Goal: Task Accomplishment & Management: Manage account settings

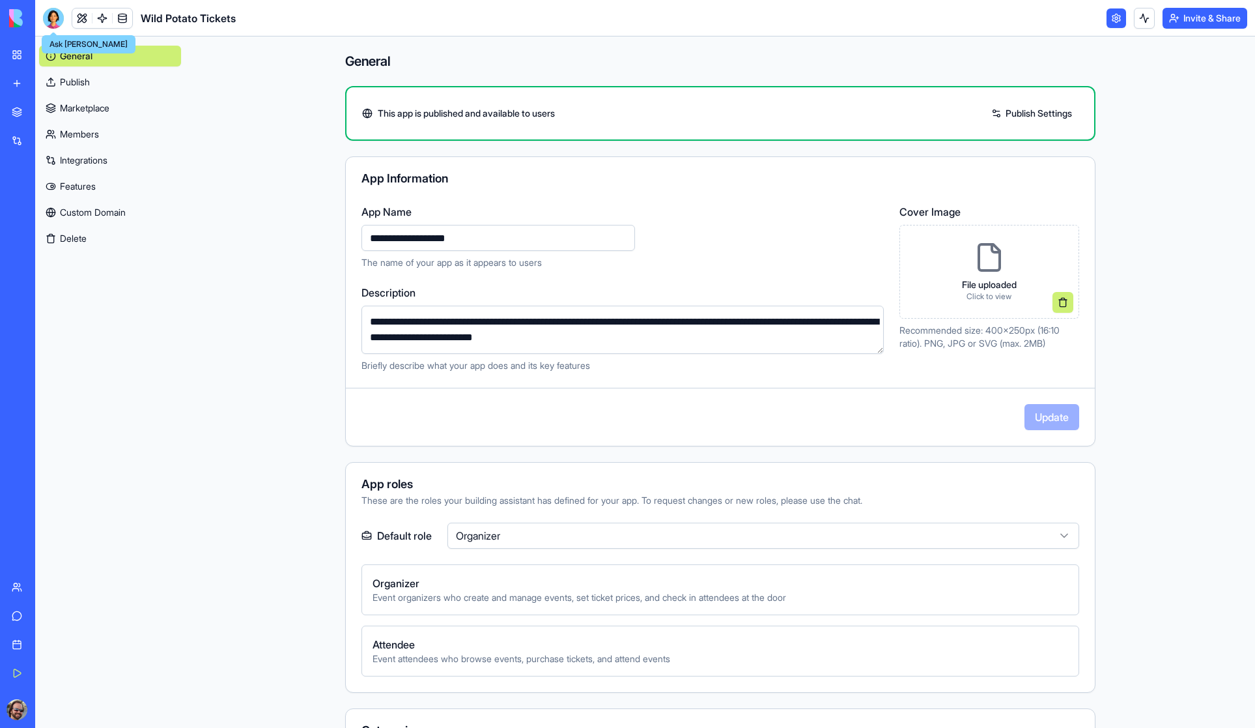
click at [72, 82] on link "Publish" at bounding box center [110, 82] width 142 height 21
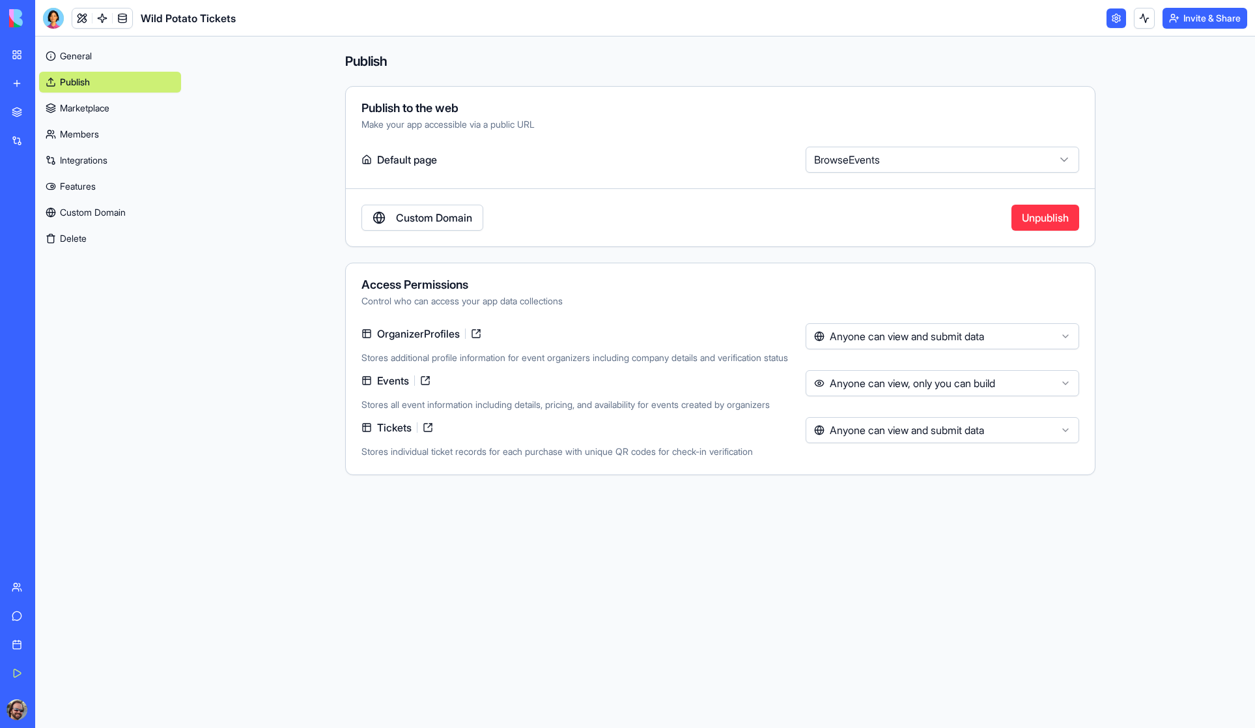
click at [1205, 18] on button "Invite & Share" at bounding box center [1205, 18] width 85 height 21
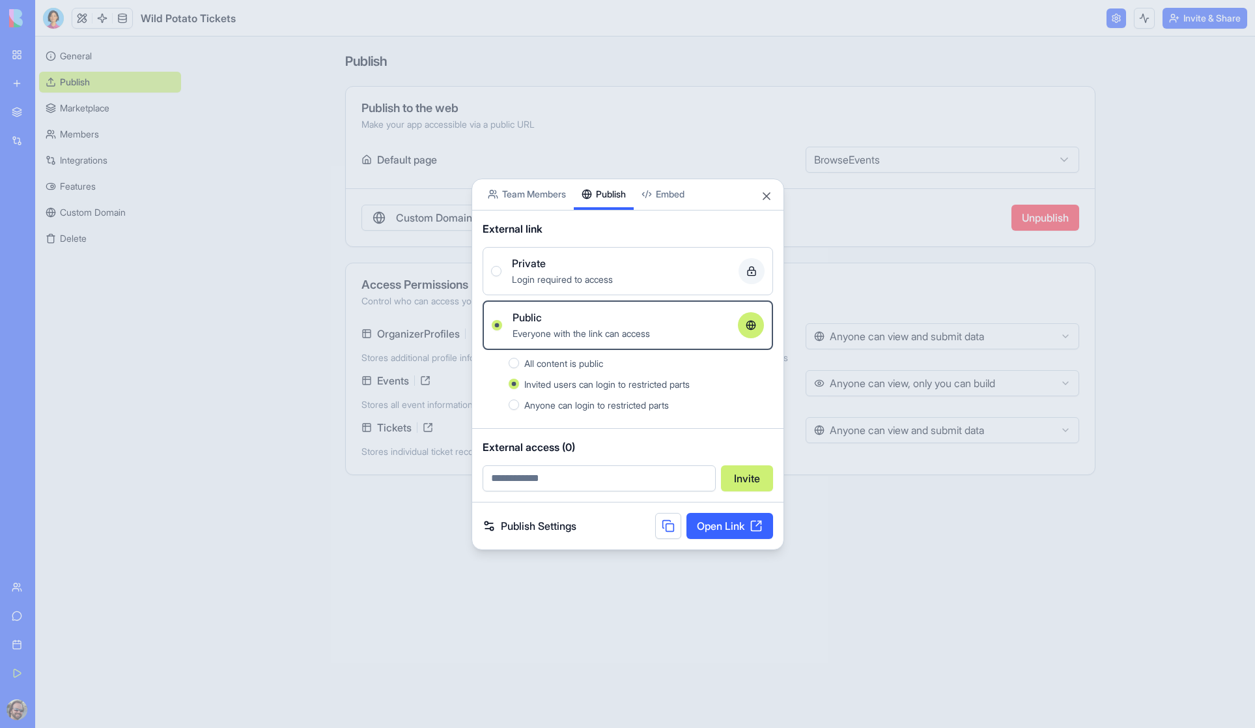
click at [722, 526] on link "Open Link" at bounding box center [730, 526] width 87 height 26
click at [767, 194] on button "Close" at bounding box center [766, 196] width 13 height 13
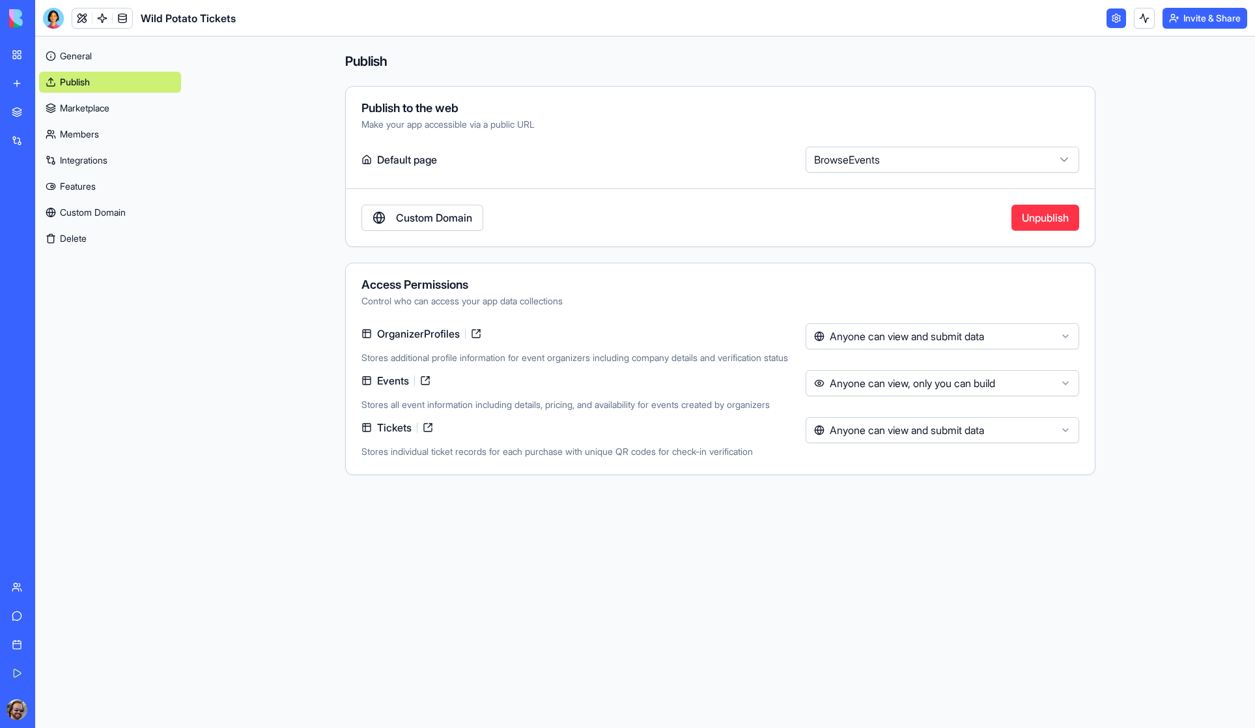
click at [96, 107] on link "Marketplace" at bounding box center [110, 108] width 142 height 21
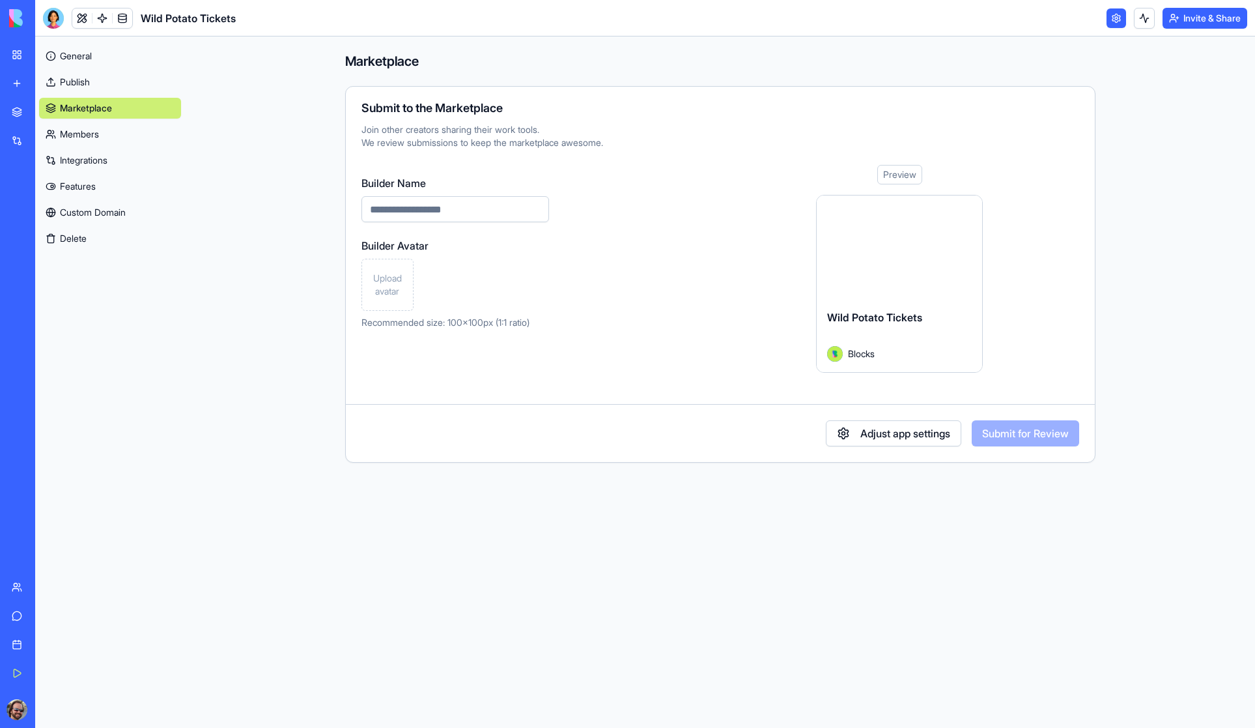
click at [97, 135] on link "Members" at bounding box center [110, 134] width 142 height 21
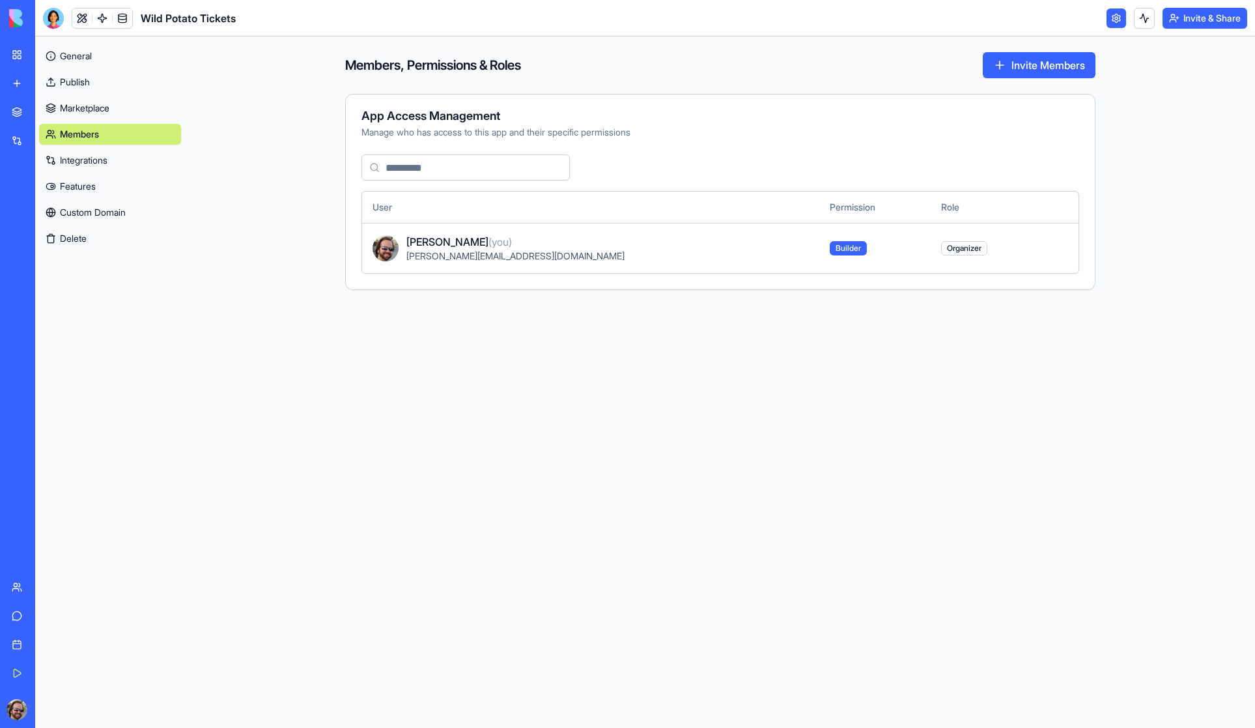
click at [93, 161] on link "Integrations" at bounding box center [110, 160] width 142 height 21
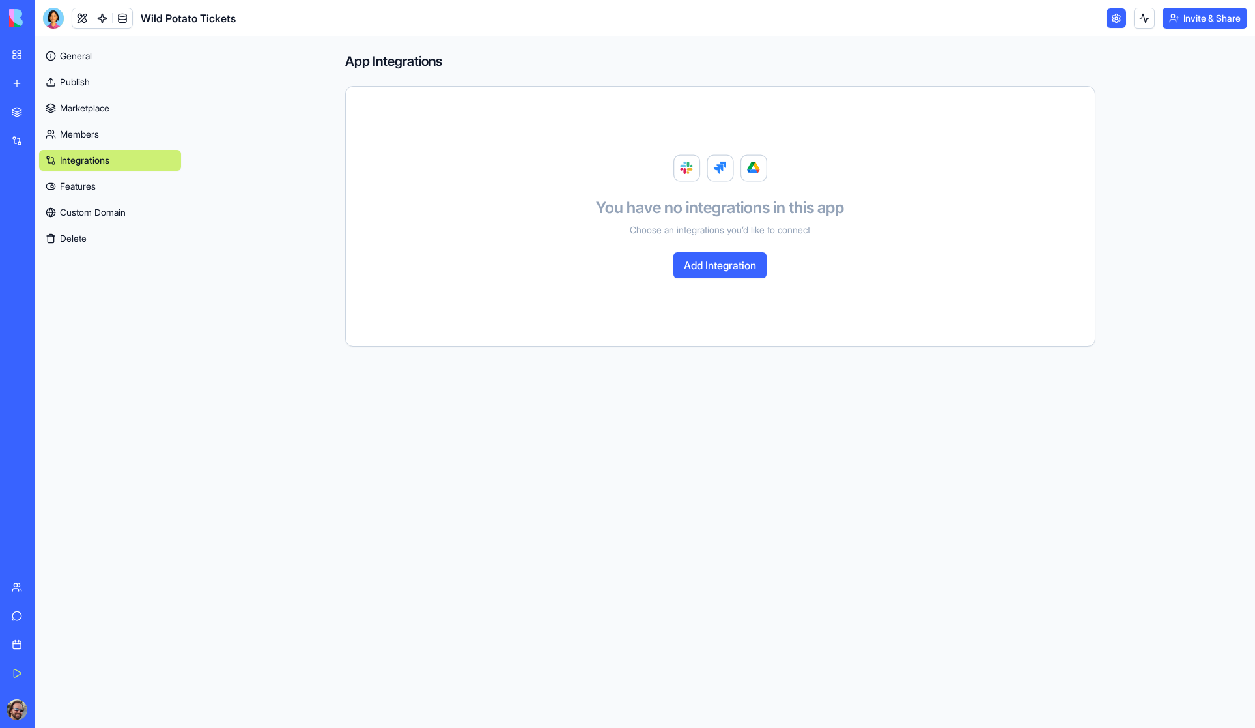
click at [84, 188] on link "Features" at bounding box center [110, 186] width 142 height 21
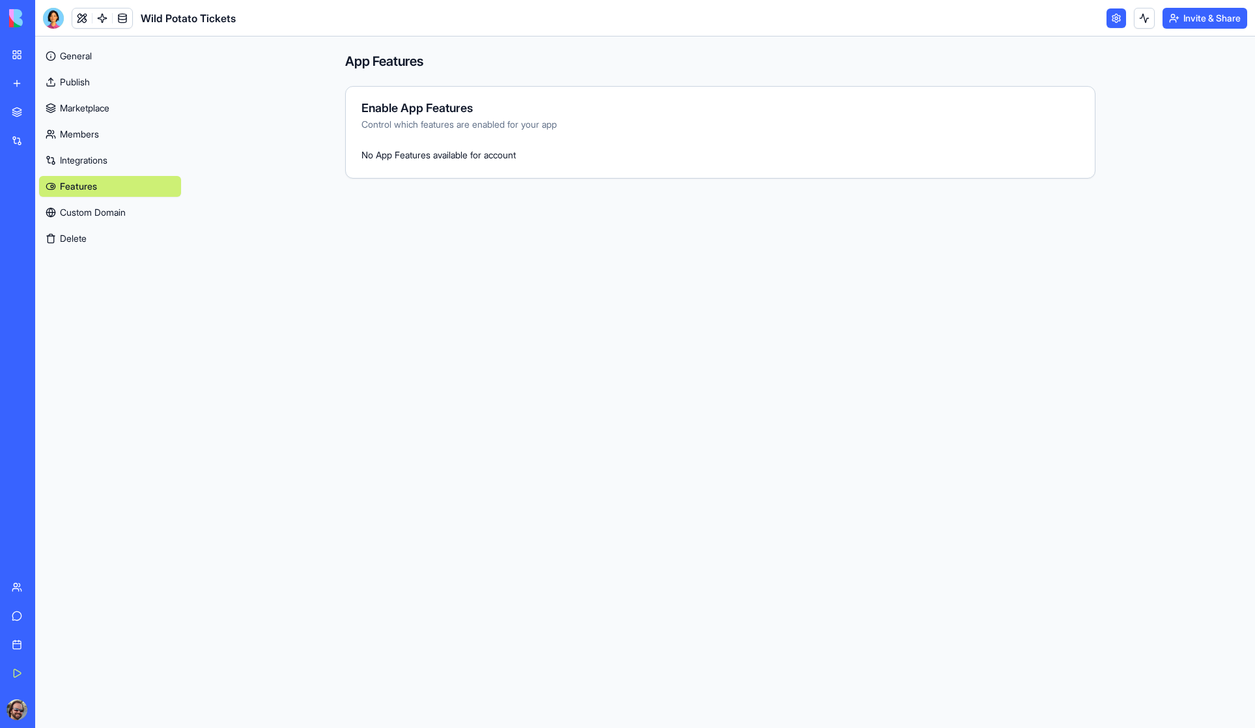
click at [79, 213] on link "Custom Domain" at bounding box center [110, 212] width 142 height 21
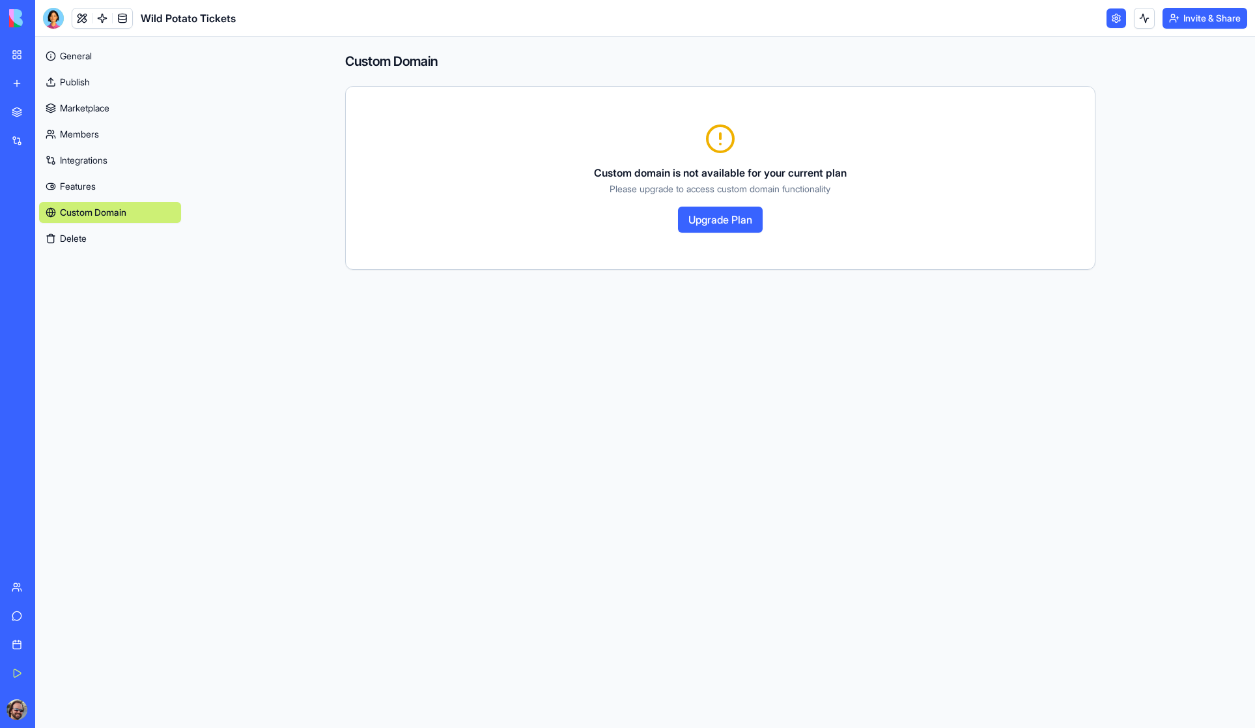
click at [732, 220] on button "Upgrade Plan" at bounding box center [720, 220] width 85 height 26
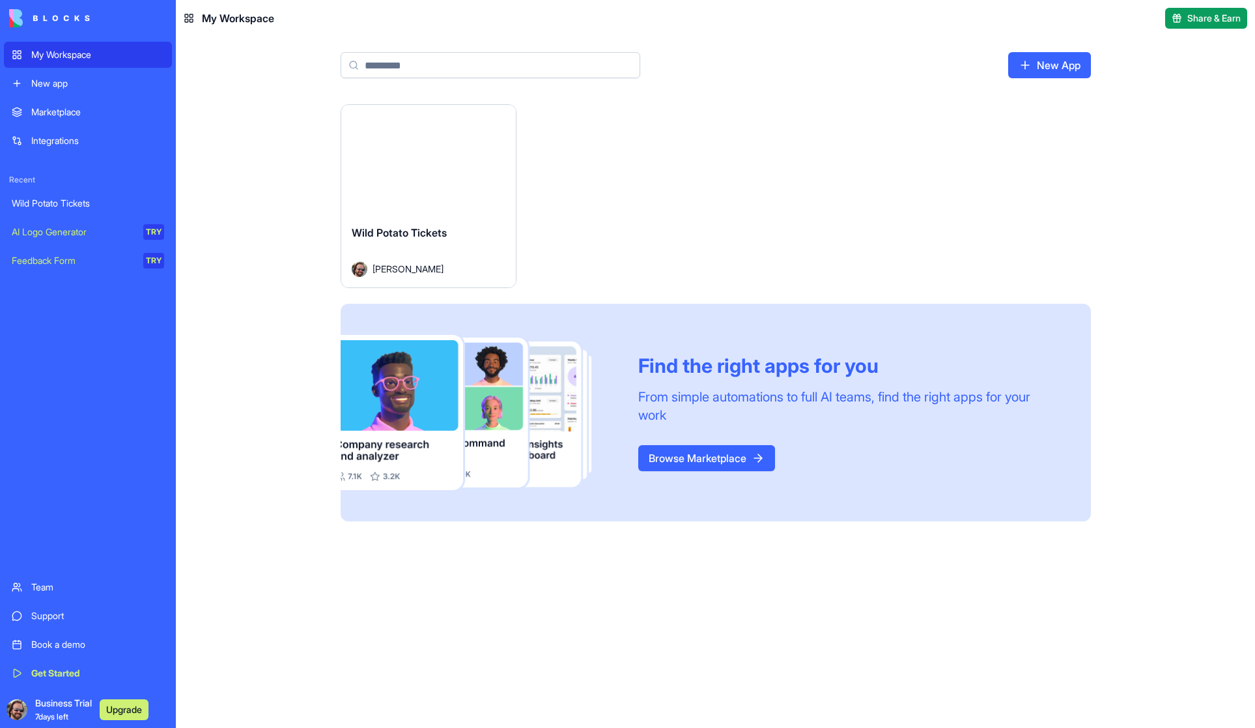
click at [429, 156] on button "Launch" at bounding box center [429, 160] width 98 height 26
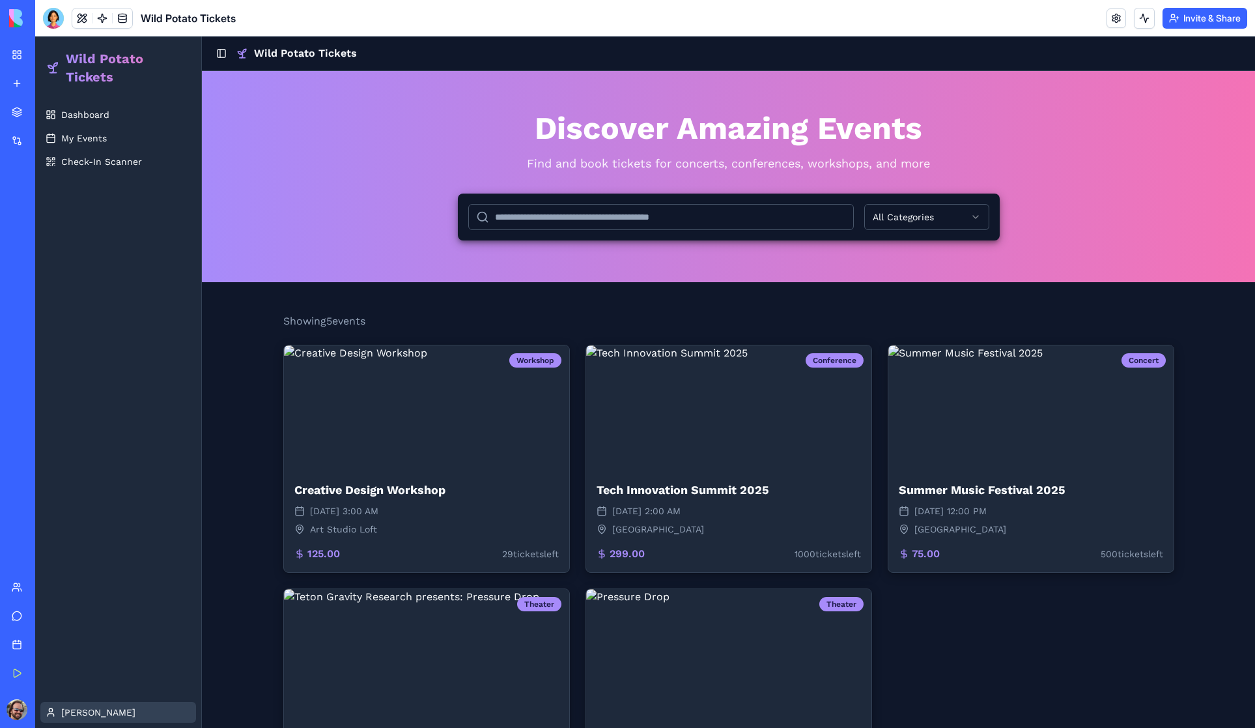
click at [81, 704] on html "Wild Potato Tickets Dashboard My Events Check-In Scanner Shawn Toggle Sidebar W…" at bounding box center [645, 450] width 1220 height 829
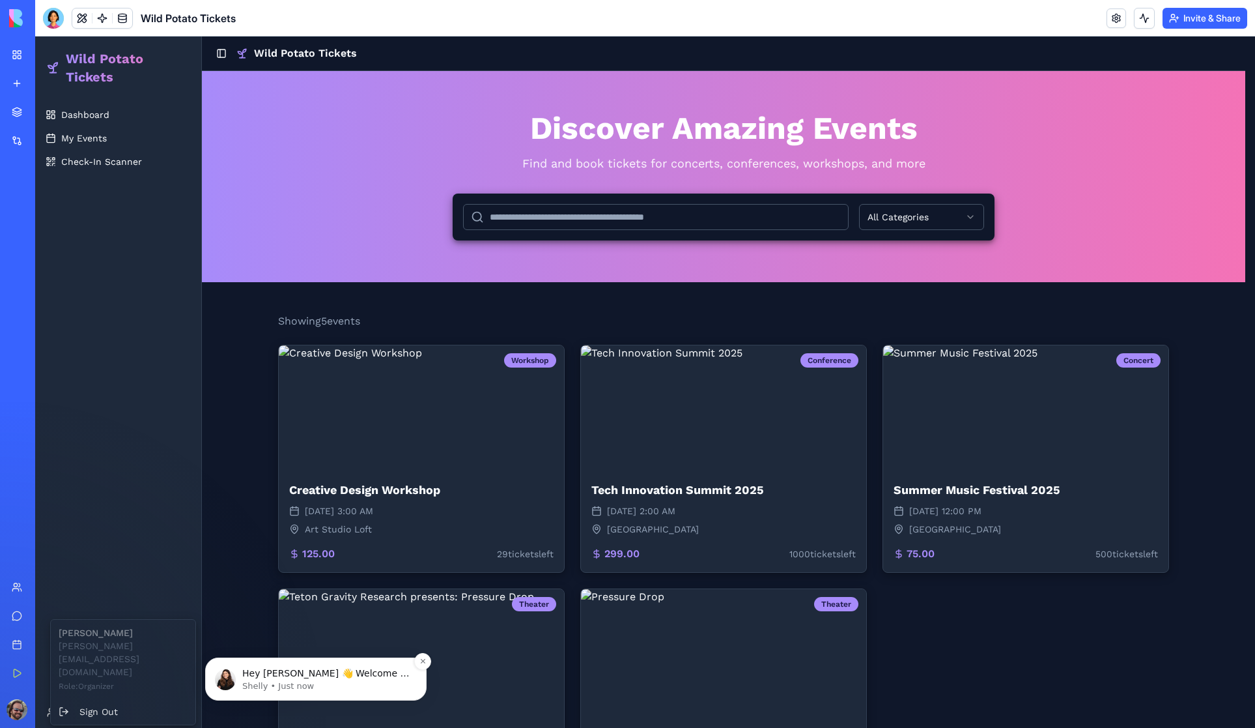
click at [331, 674] on span "Hey Shawn 👋 Welcome to Blocks 🙌 I'm here if you have any questions!" at bounding box center [325, 686] width 167 height 36
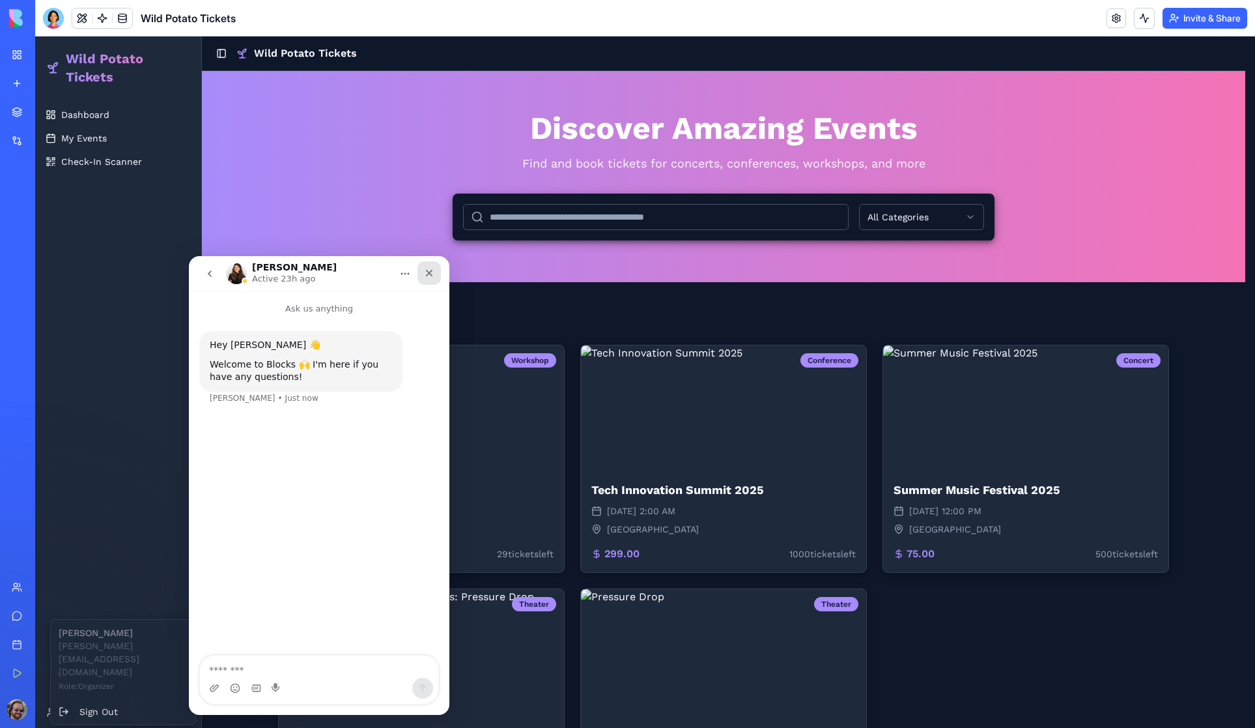
click at [431, 271] on icon "Close" at bounding box center [429, 273] width 10 height 10
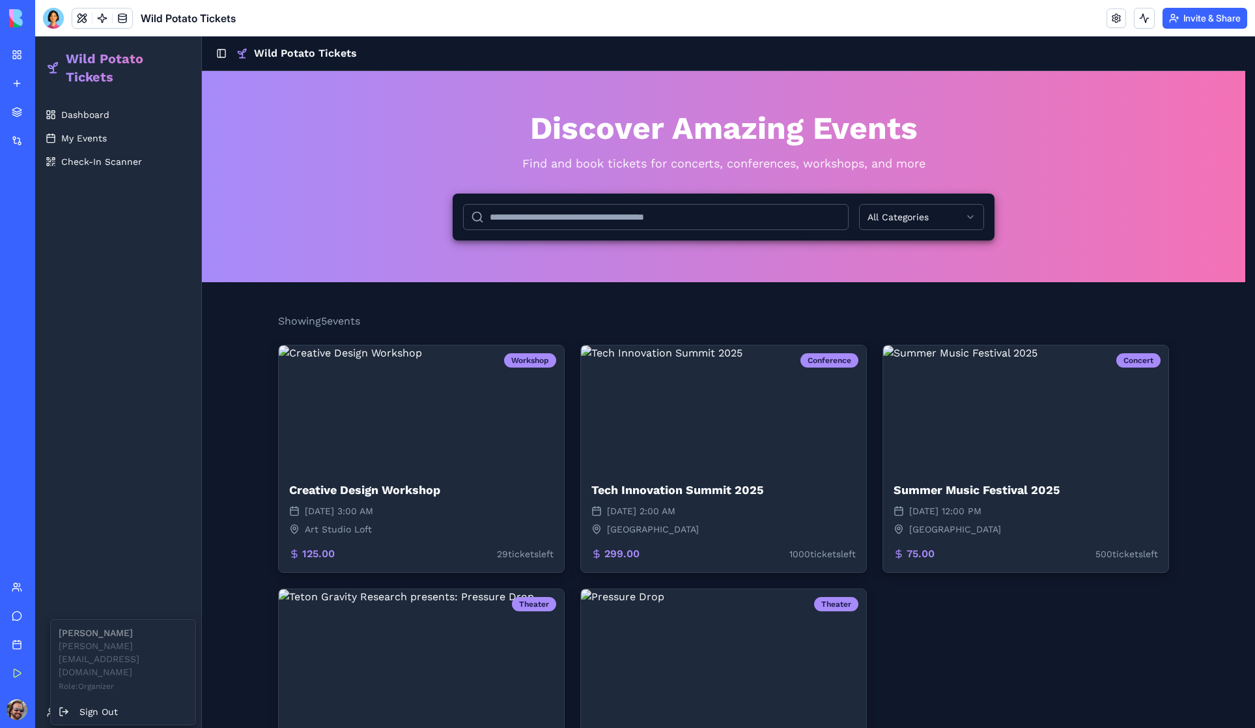
click at [92, 201] on html "Wild Potato Tickets Dashboard My Events Check-In Scanner Shawn Toggle Sidebar W…" at bounding box center [645, 450] width 1220 height 829
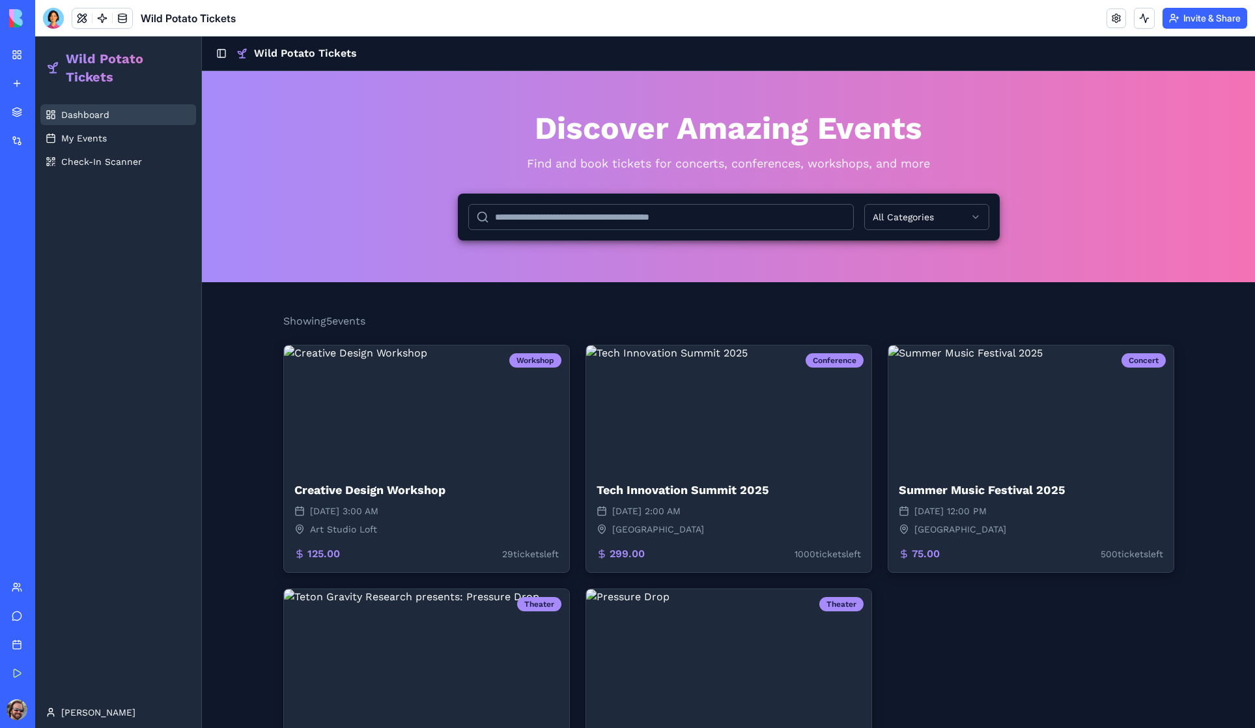
click at [86, 117] on span "Dashboard" at bounding box center [85, 114] width 48 height 13
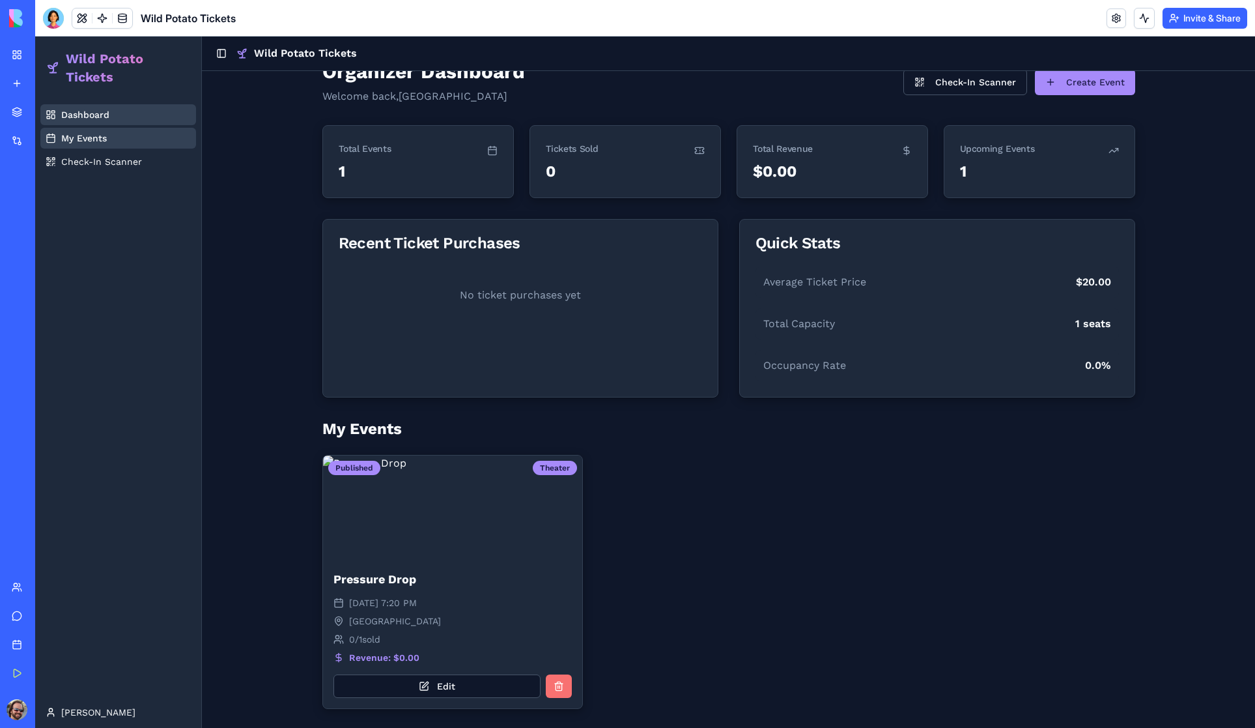
scroll to position [34, 0]
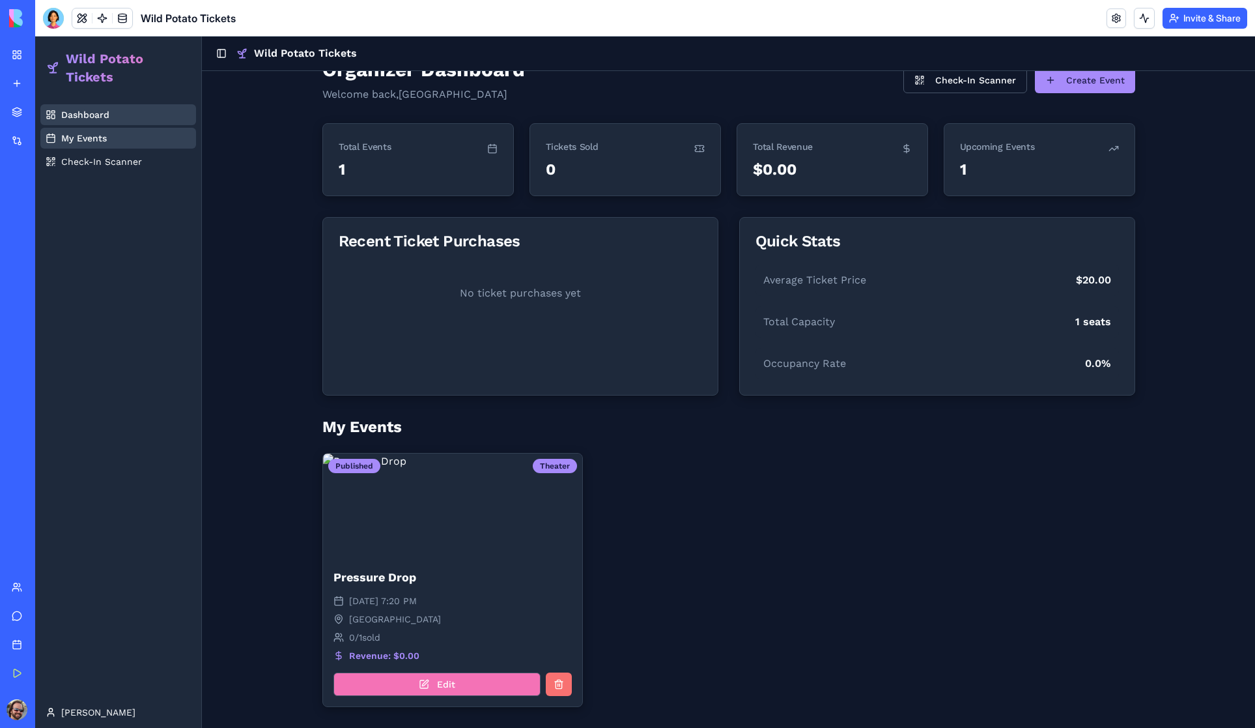
click at [439, 685] on button "Edit" at bounding box center [437, 683] width 207 height 23
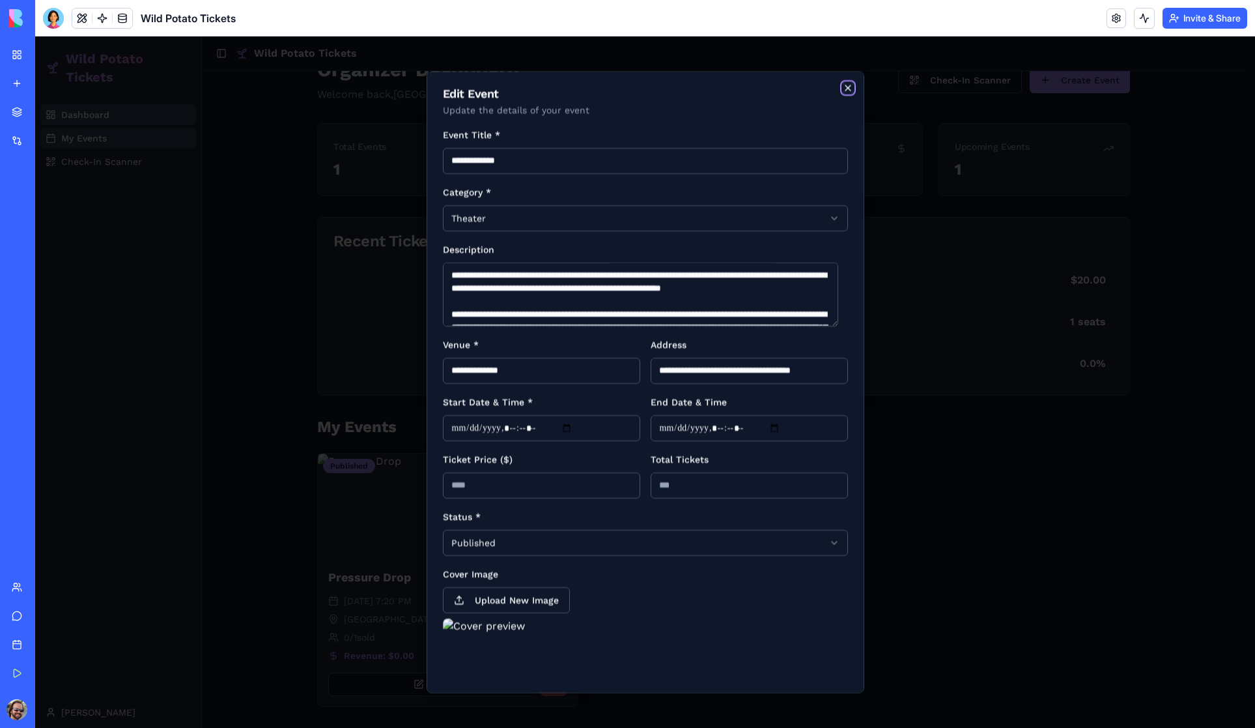
click at [846, 87] on icon "button" at bounding box center [848, 87] width 5 height 5
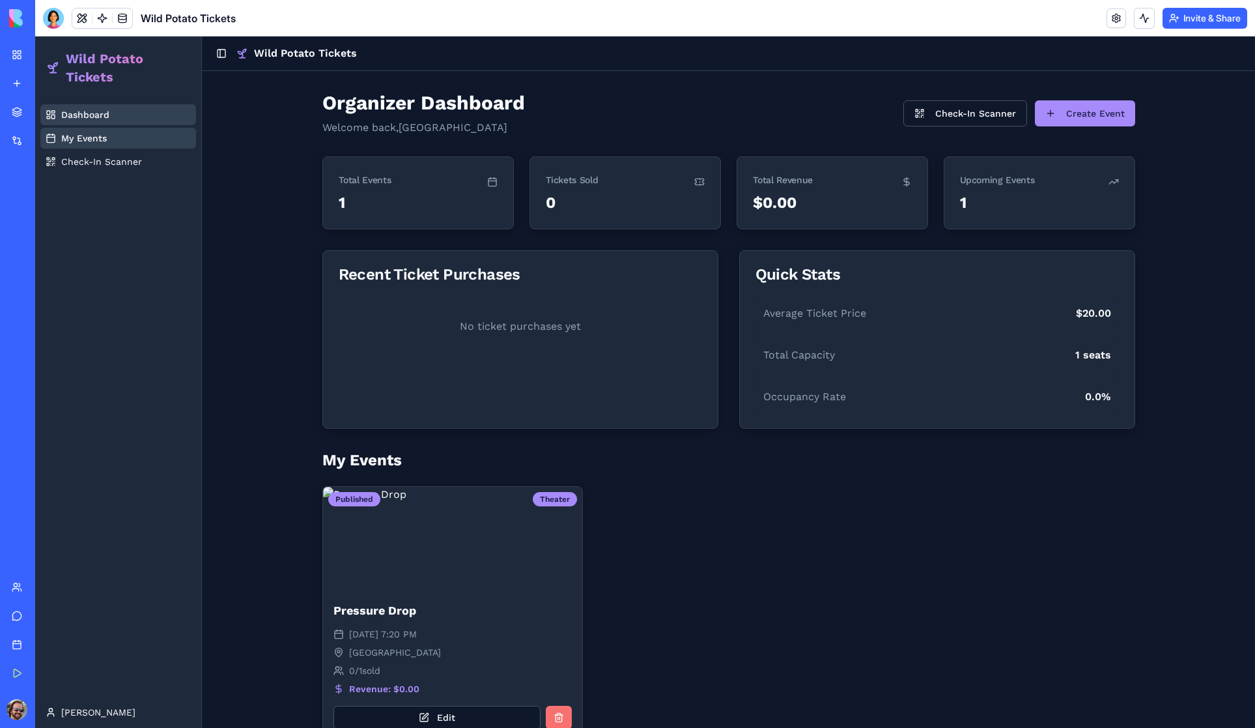
scroll to position [0, 0]
click at [89, 113] on span "Dashboard" at bounding box center [85, 114] width 48 height 13
click at [94, 136] on span "My Events" at bounding box center [84, 138] width 46 height 13
click at [83, 16] on button at bounding box center [82, 18] width 20 height 20
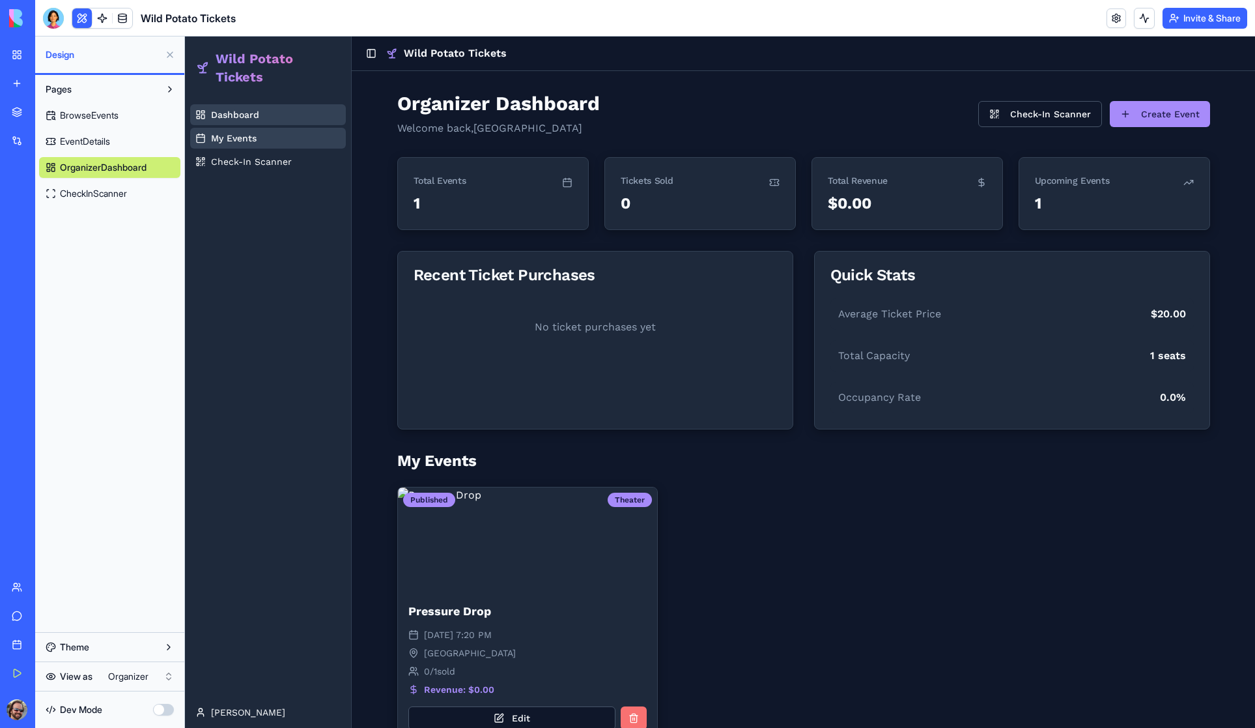
click at [96, 91] on button "Pages" at bounding box center [99, 89] width 121 height 21
click at [95, 90] on button "Pages" at bounding box center [99, 89] width 121 height 21
click at [94, 114] on span "BrowseEvents" at bounding box center [89, 115] width 59 height 13
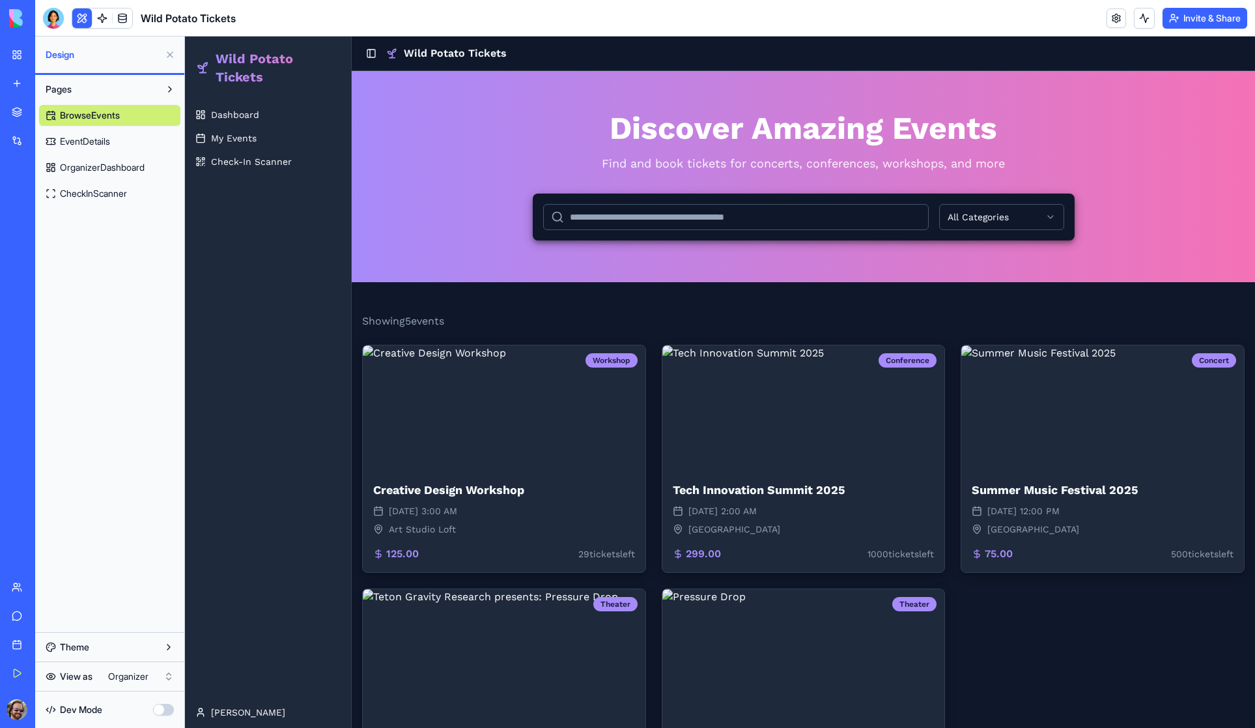
click at [97, 143] on span "EventDetails" at bounding box center [85, 141] width 50 height 13
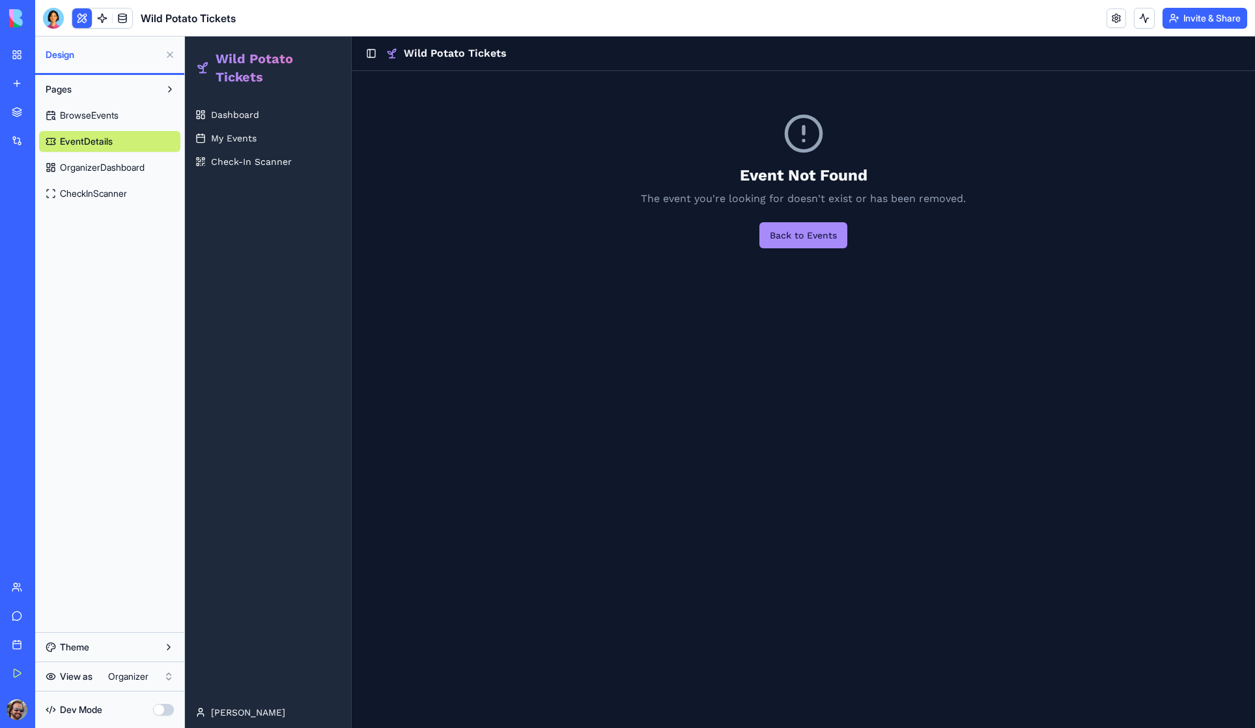
click at [96, 169] on span "OrganizerDashboard" at bounding box center [102, 167] width 85 height 13
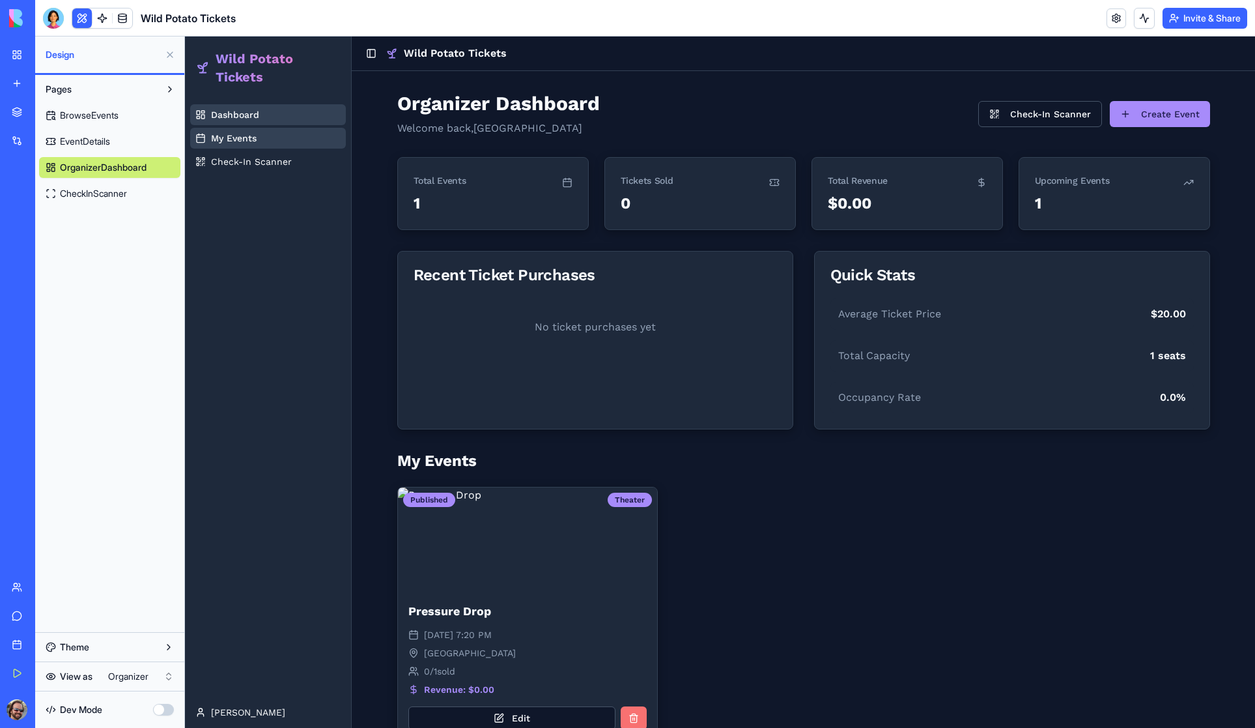
click at [93, 134] on link "EventDetails" at bounding box center [109, 141] width 141 height 21
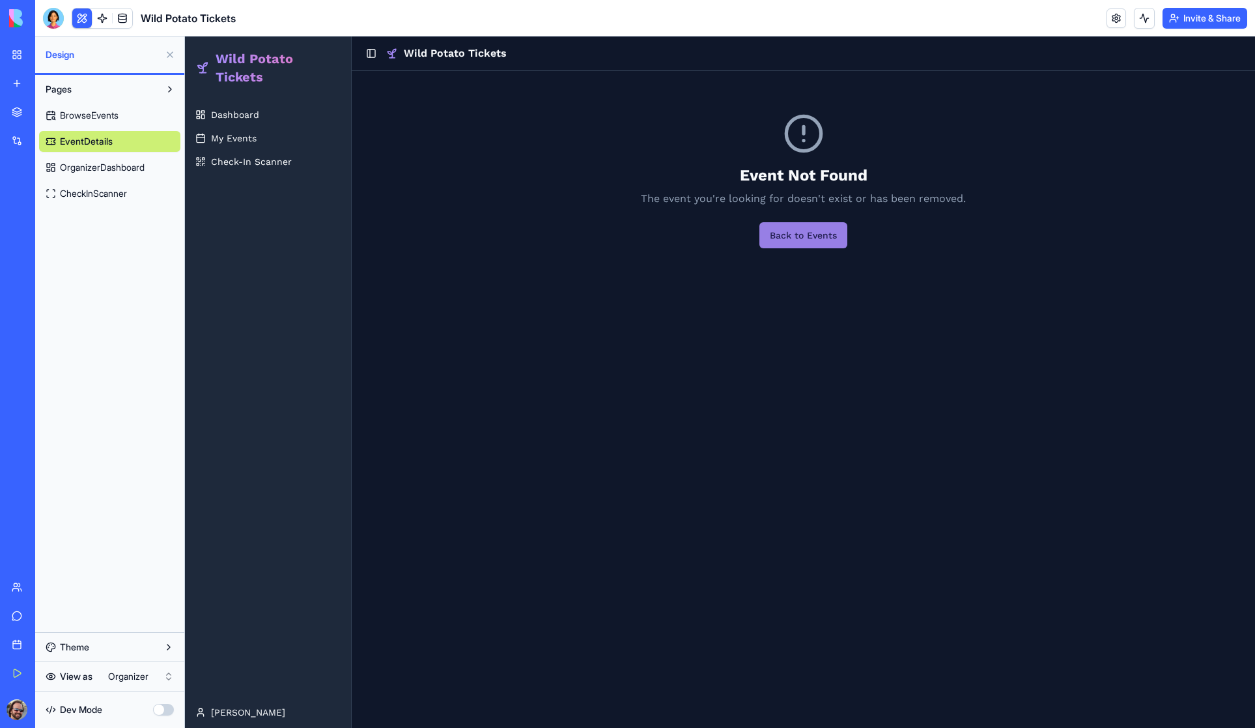
click at [808, 233] on button "Back to Events" at bounding box center [804, 235] width 88 height 26
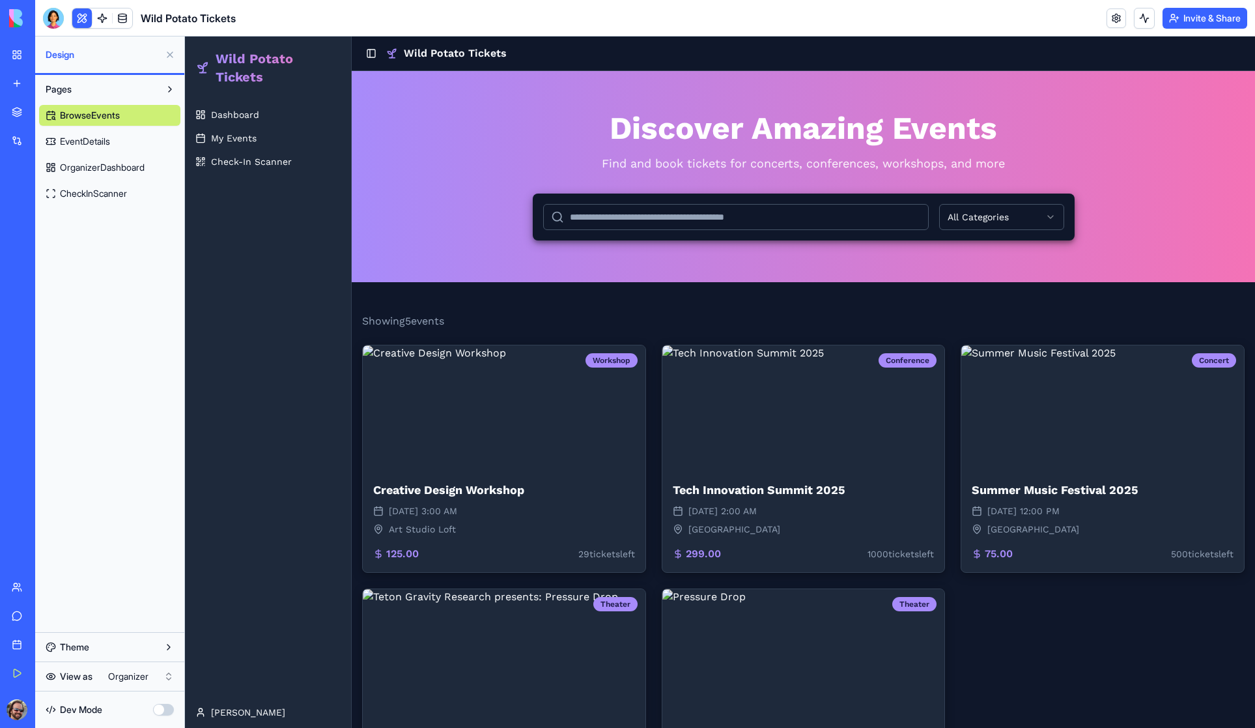
click at [78, 145] on span "EventDetails" at bounding box center [85, 141] width 50 height 13
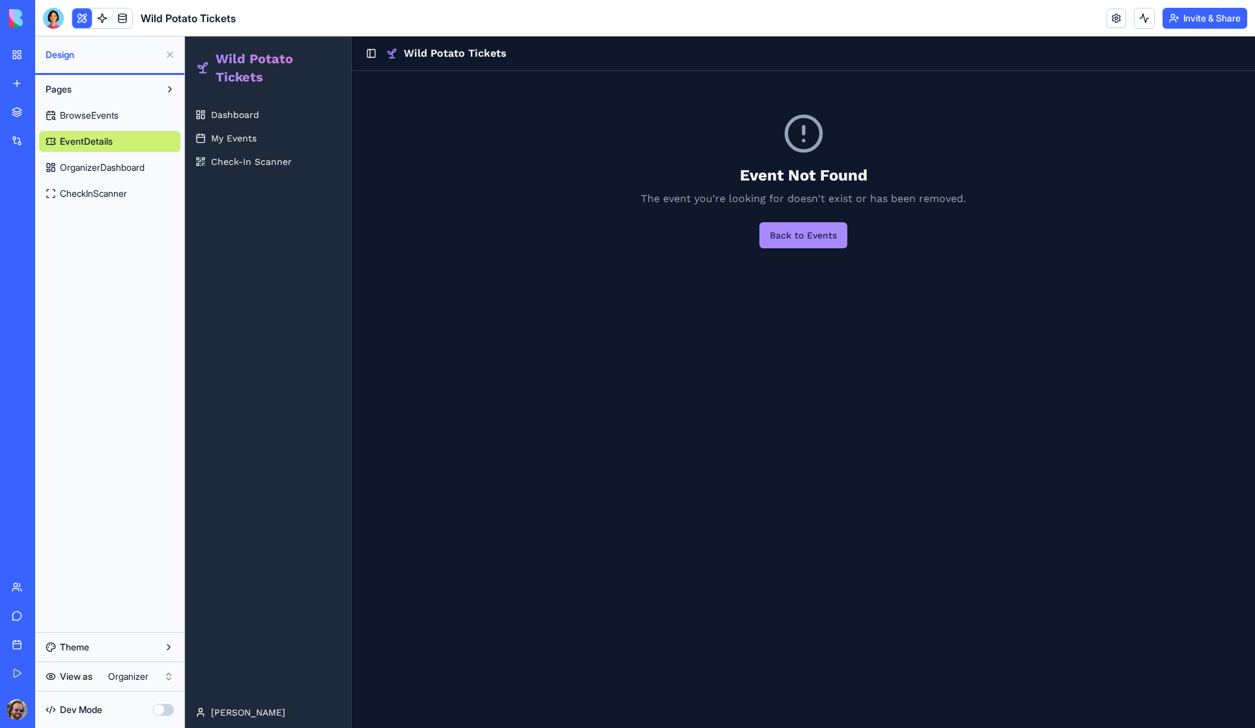
click at [86, 165] on span "OrganizerDashboard" at bounding box center [102, 167] width 85 height 13
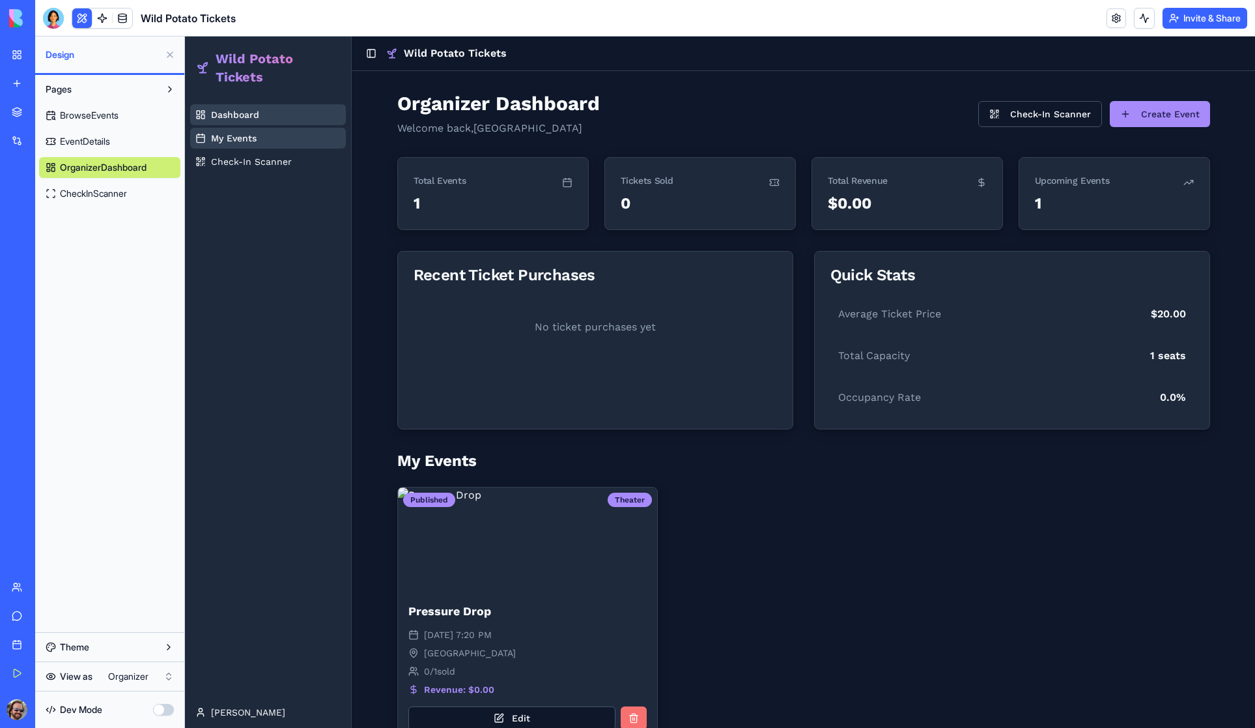
click at [87, 191] on span "CheckInScanner" at bounding box center [93, 193] width 67 height 13
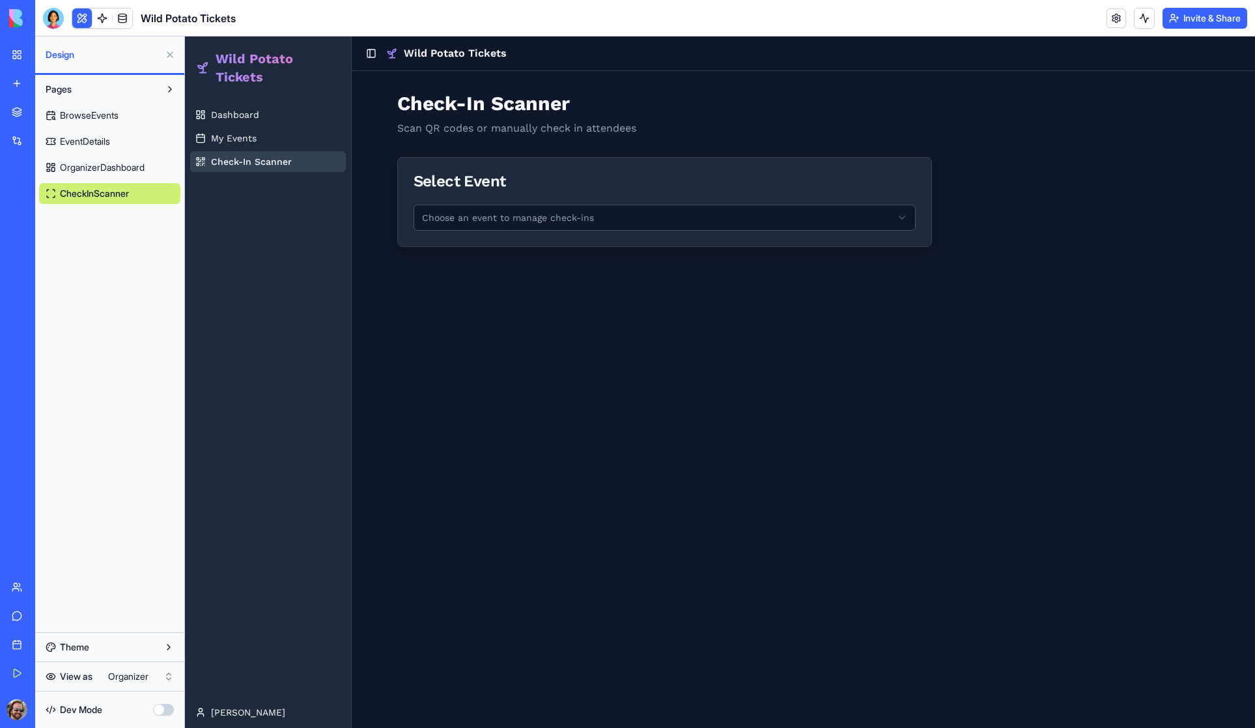
click at [482, 217] on html "Wild Potato Tickets Dashboard My Events Check-In Scanner Shawn Toggle Sidebar W…" at bounding box center [720, 381] width 1070 height 691
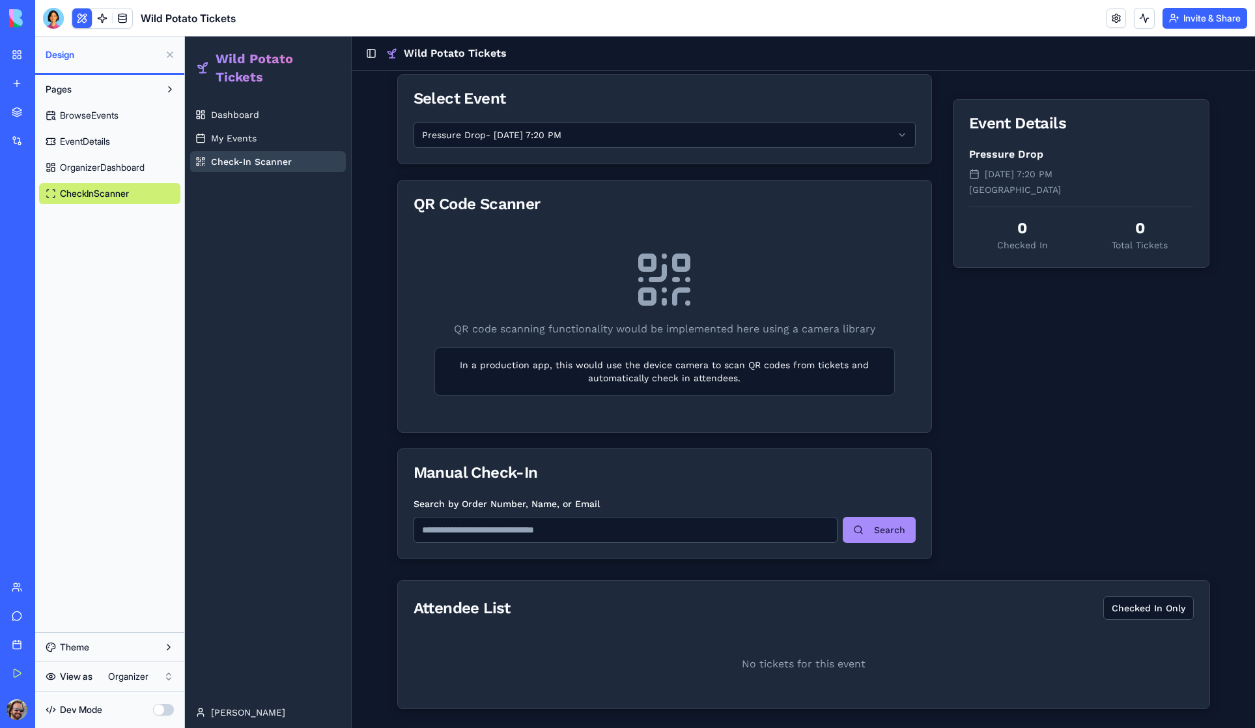
scroll to position [85, 0]
click at [562, 532] on input "Search by Order Number, Name, or Email" at bounding box center [626, 528] width 424 height 26
click at [570, 475] on div "Manual Check-In" at bounding box center [665, 471] width 502 height 16
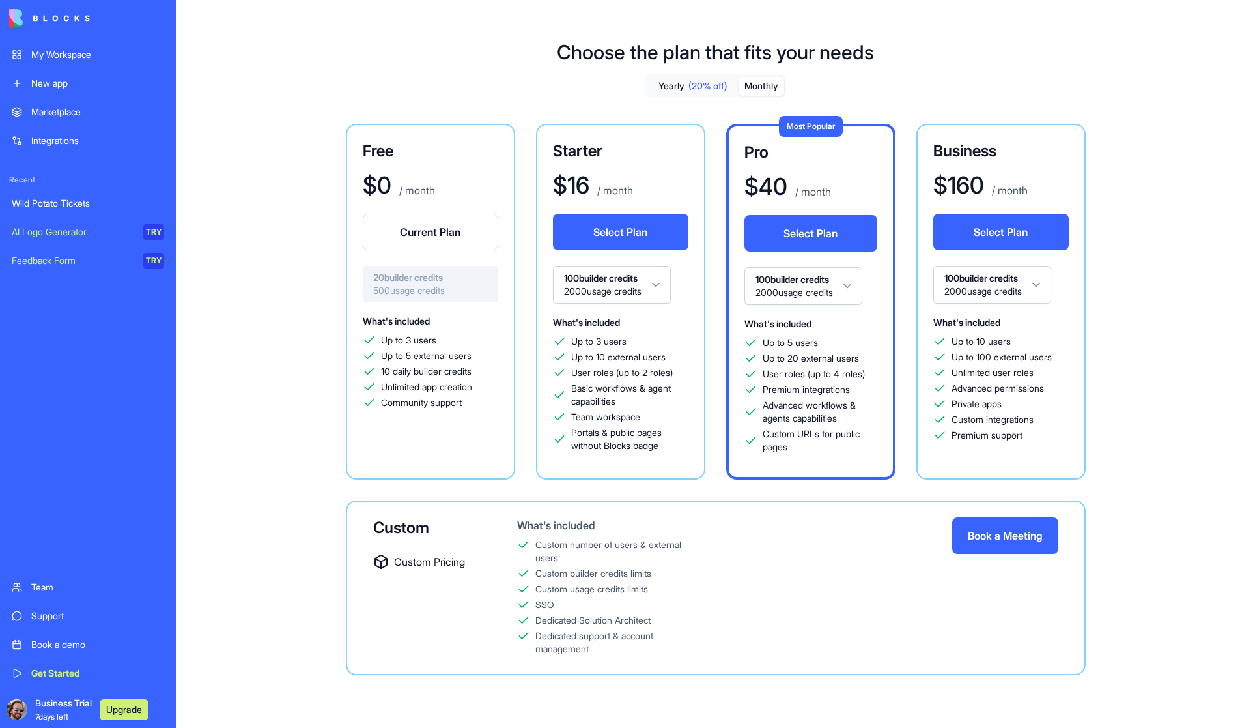
click at [756, 87] on button "Monthly" at bounding box center [762, 86] width 46 height 19
click at [692, 87] on span "(20% off)" at bounding box center [708, 85] width 39 height 13
click at [766, 87] on button "Monthly" at bounding box center [762, 86] width 46 height 19
